Goal: Transaction & Acquisition: Purchase product/service

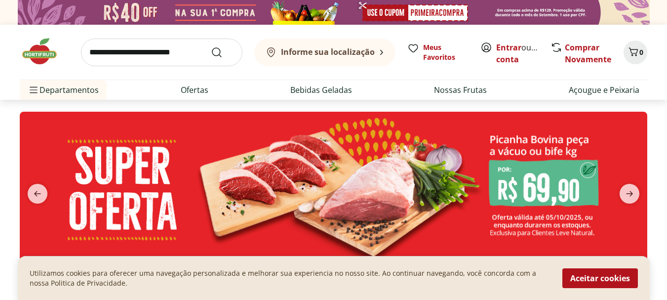
drag, startPoint x: 606, startPoint y: 275, endPoint x: 575, endPoint y: 252, distance: 39.1
click at [606, 275] on button "Aceitar cookies" at bounding box center [600, 278] width 76 height 20
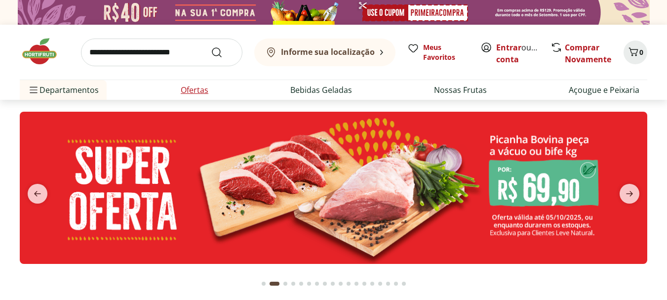
click at [201, 90] on link "Ofertas" at bounding box center [195, 90] width 28 height 12
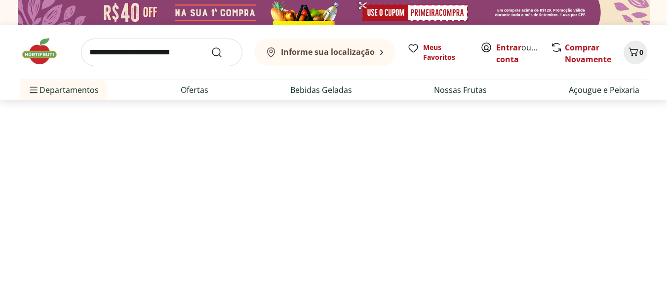
select select "**********"
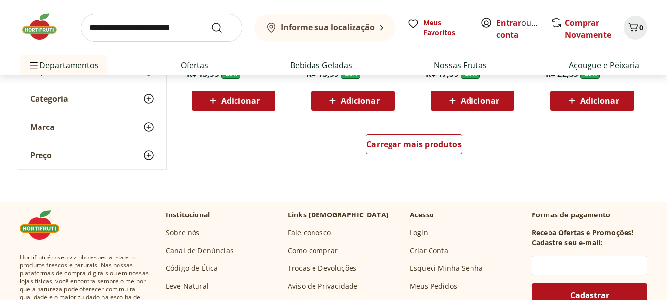
scroll to position [691, 0]
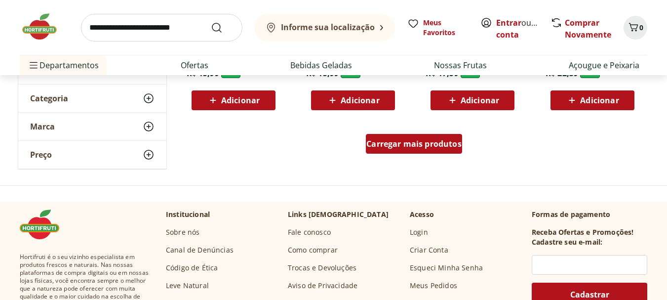
click at [405, 143] on span "Carregar mais produtos" at bounding box center [413, 144] width 95 height 8
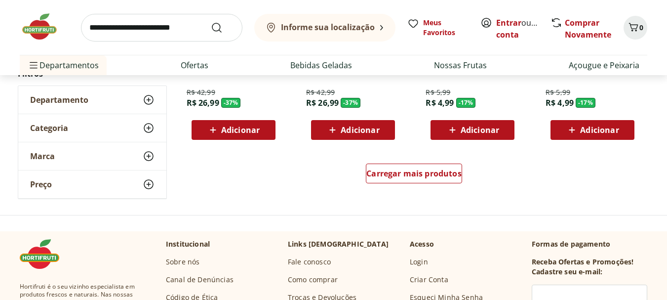
scroll to position [1333, 0]
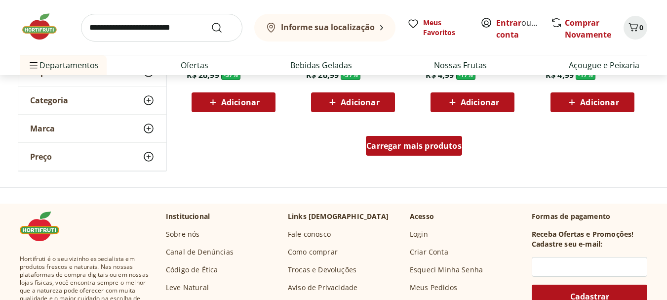
click at [408, 142] on span "Carregar mais produtos" at bounding box center [413, 146] width 95 height 8
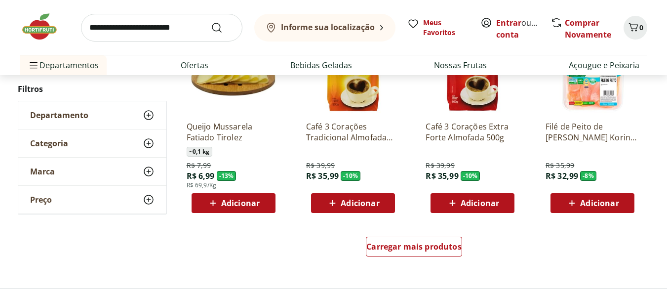
scroll to position [1925, 0]
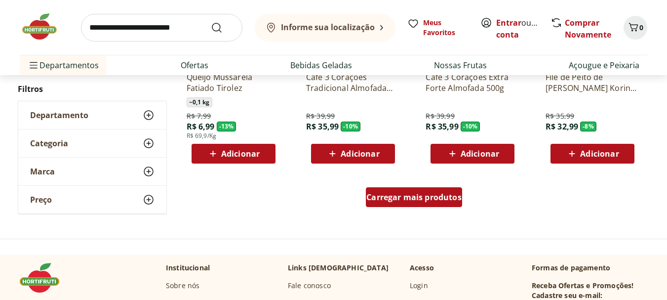
click at [425, 202] on div "Carregar mais produtos" at bounding box center [414, 197] width 96 height 20
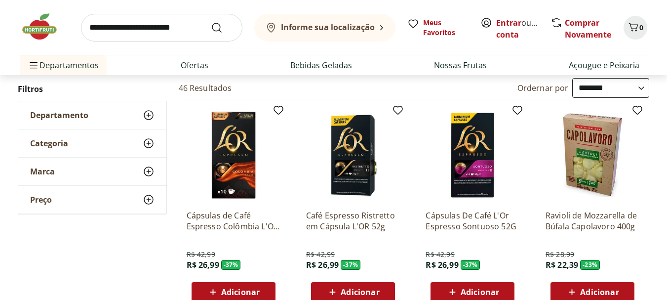
scroll to position [0, 0]
